Goal: Information Seeking & Learning: Learn about a topic

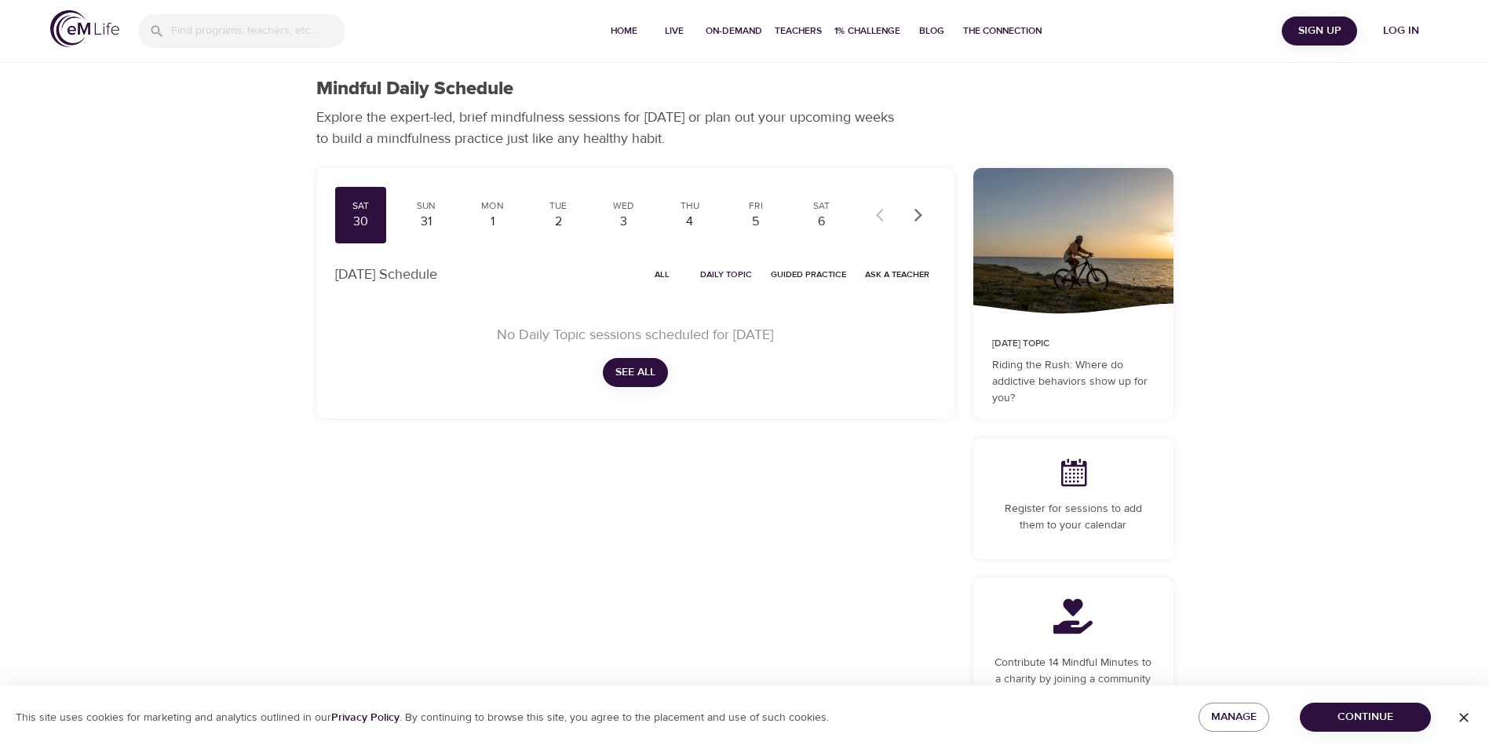
click at [659, 366] on button "See All" at bounding box center [635, 372] width 65 height 29
click at [428, 228] on div "31" at bounding box center [426, 222] width 39 height 18
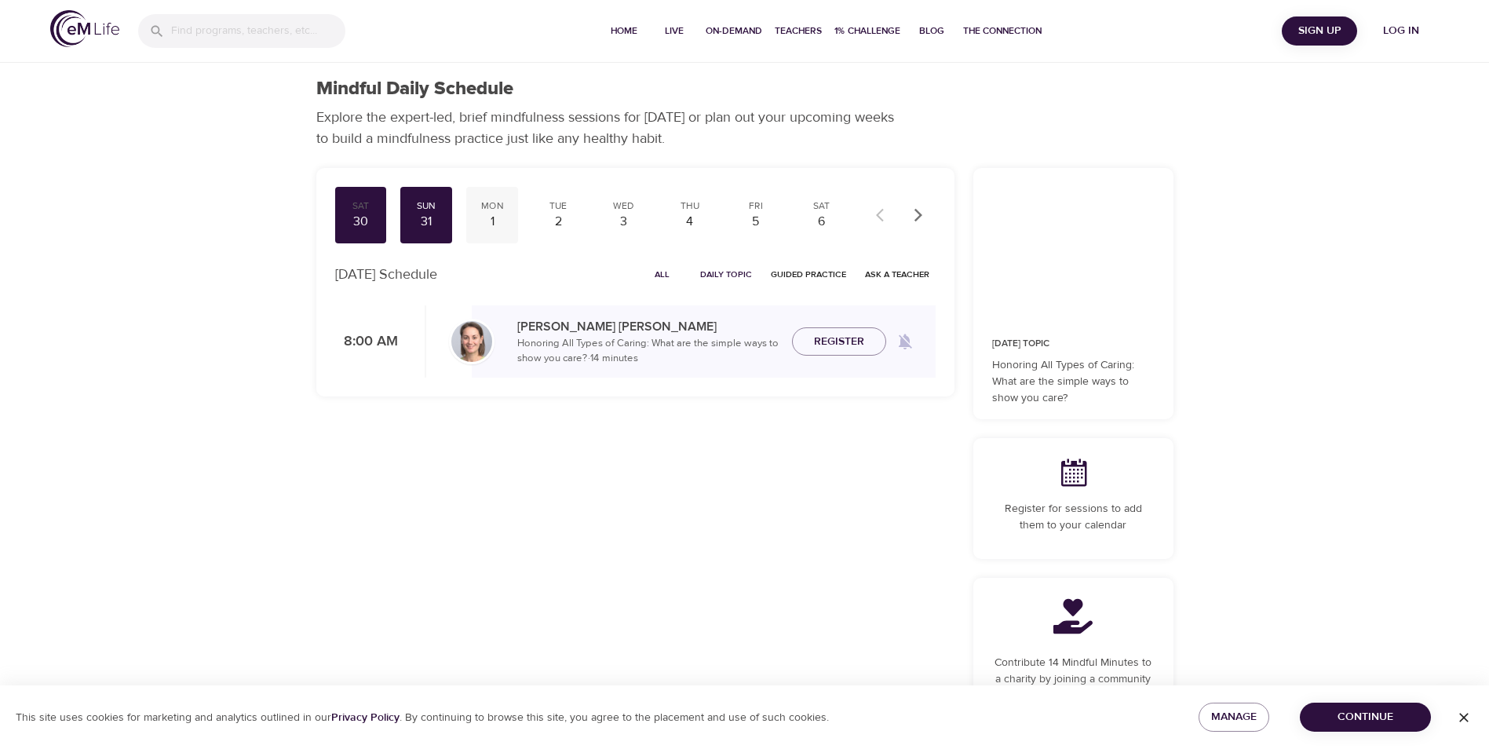
click at [491, 225] on div "1" at bounding box center [492, 222] width 39 height 18
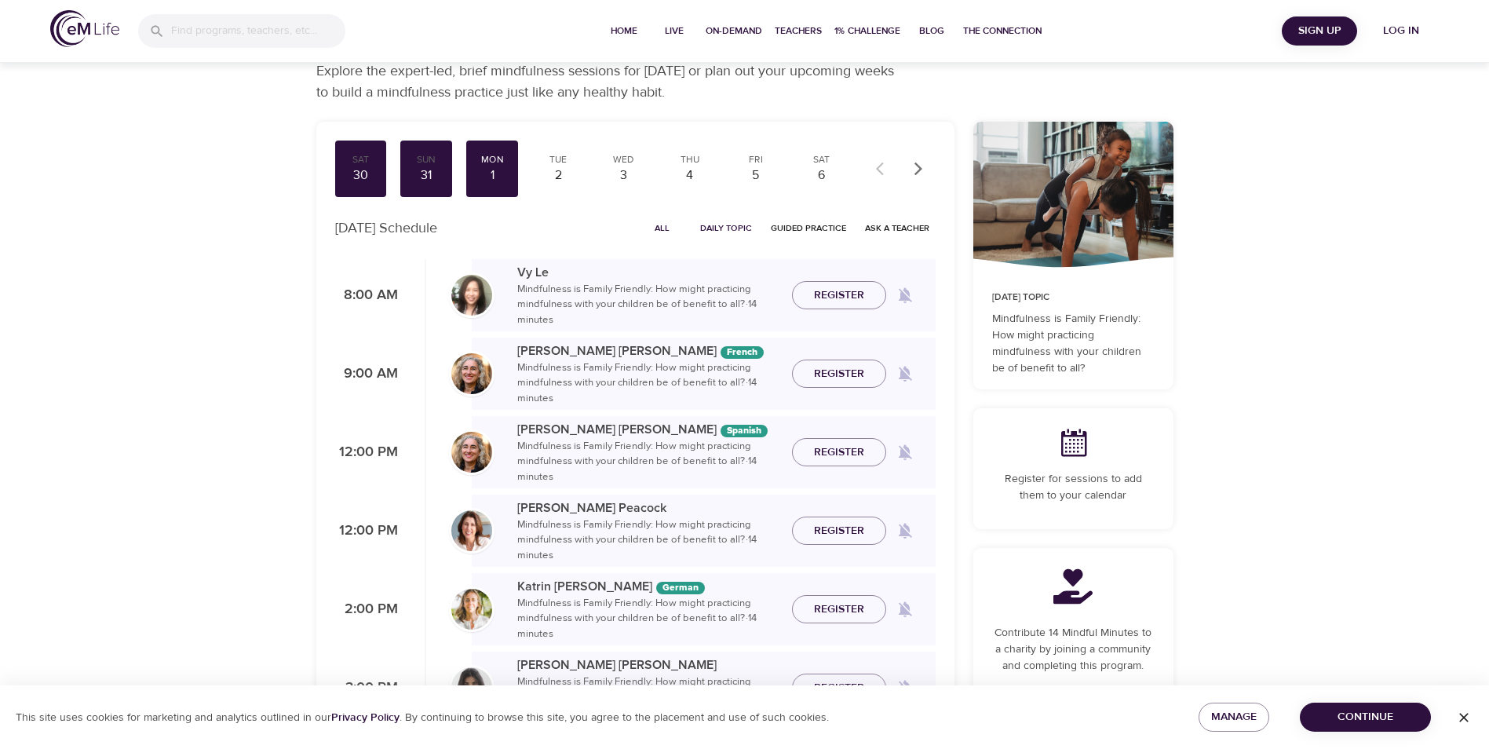
scroll to position [46, 0]
click at [557, 169] on div "2" at bounding box center [558, 176] width 39 height 18
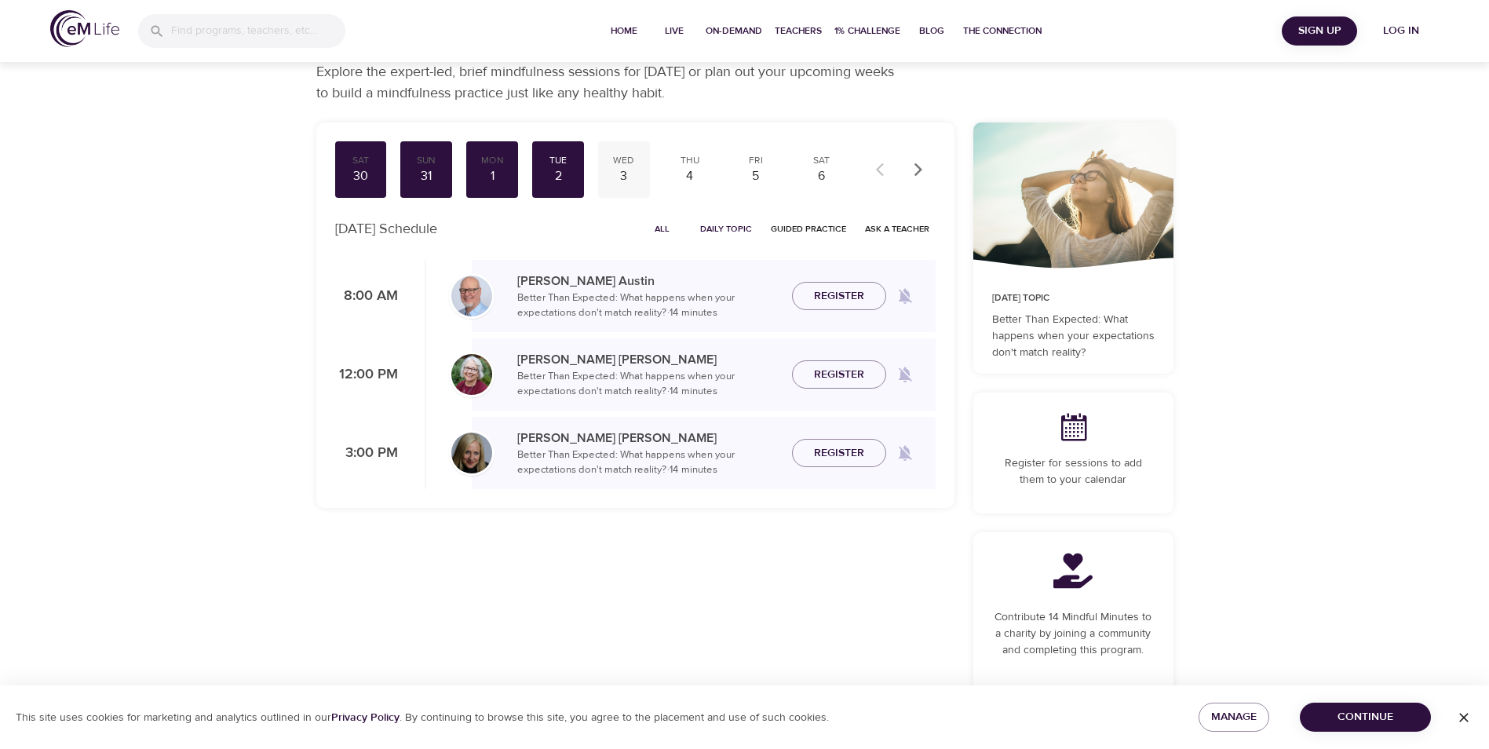
click at [630, 170] on div "3" at bounding box center [624, 176] width 39 height 18
